Goal: Find specific page/section: Find specific page/section

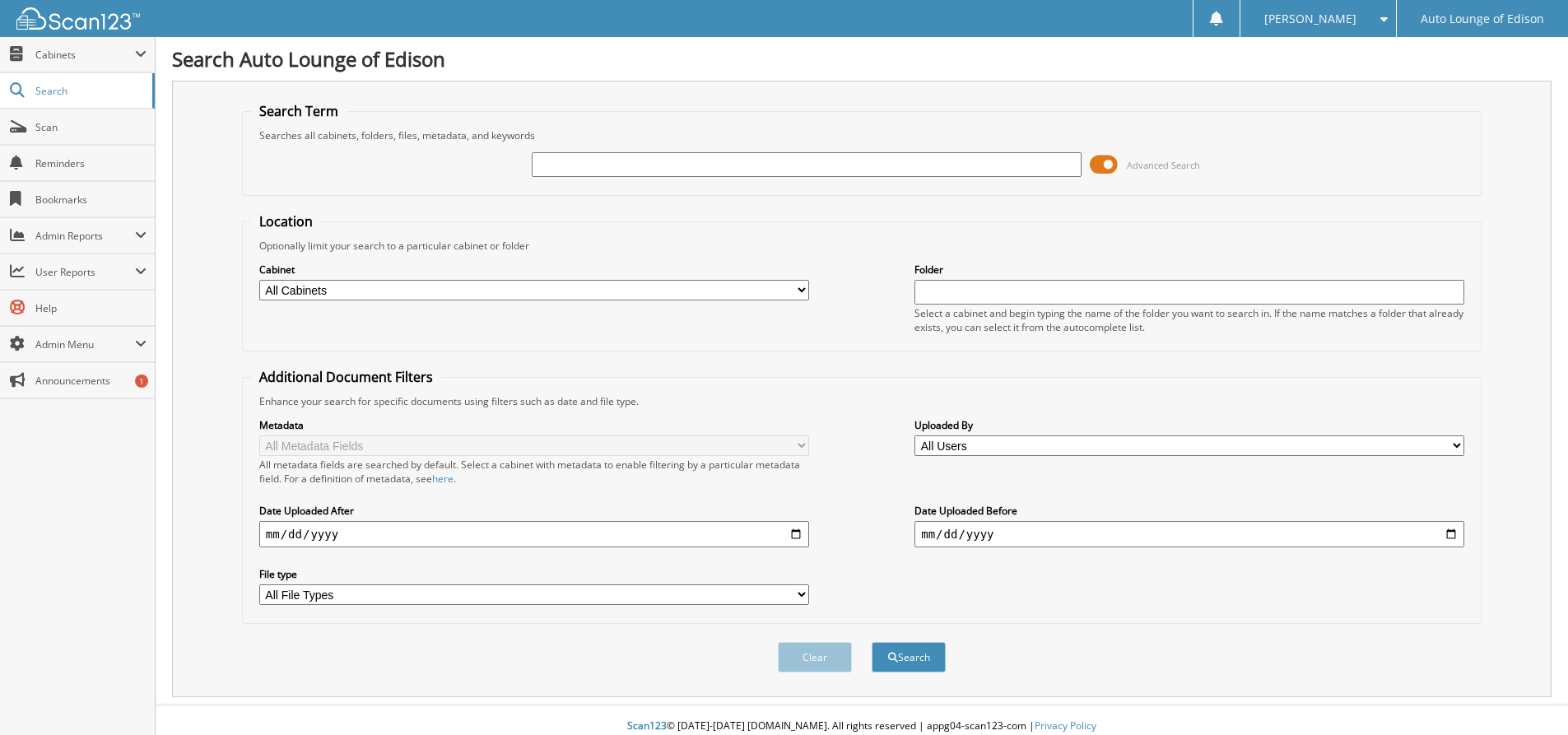
click at [676, 166] on input "text" at bounding box center [807, 165] width 550 height 25
type input "[PERSON_NAME]"
click at [872, 642] on button "Search" at bounding box center [908, 657] width 74 height 31
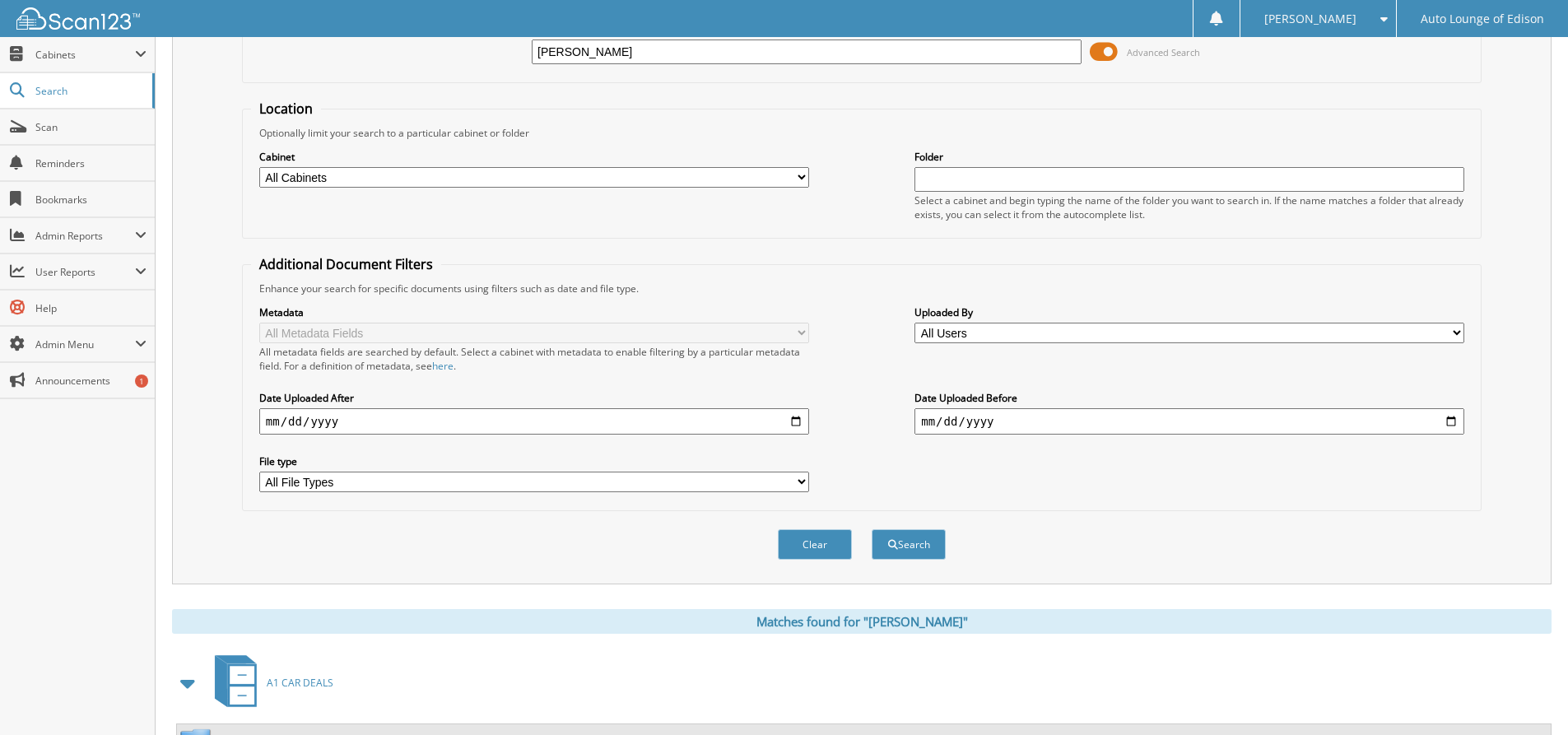
scroll to position [249, 0]
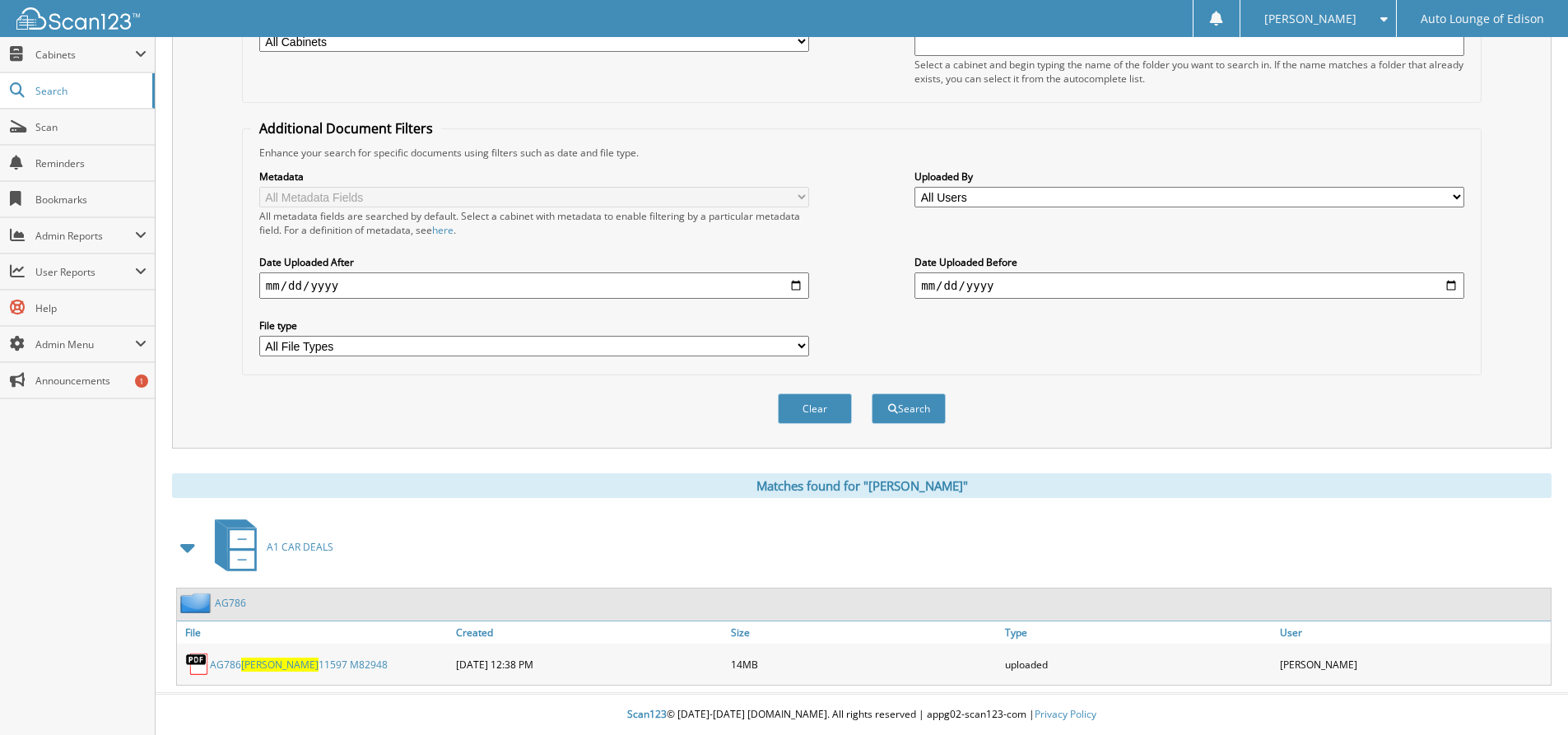
click at [225, 605] on link "AG786" at bounding box center [230, 603] width 32 height 14
